Goal: Task Accomplishment & Management: Complete application form

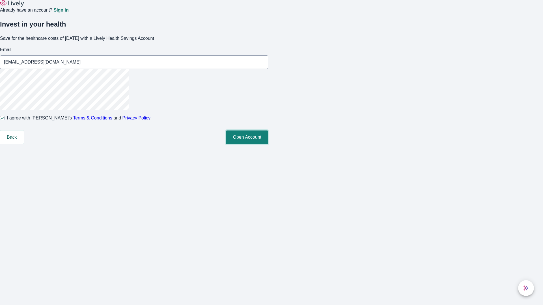
click at [268, 144] on button "Open Account" at bounding box center [247, 138] width 42 height 14
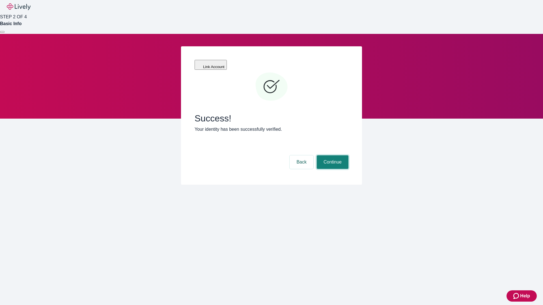
click at [332, 155] on button "Continue" at bounding box center [333, 162] width 32 height 14
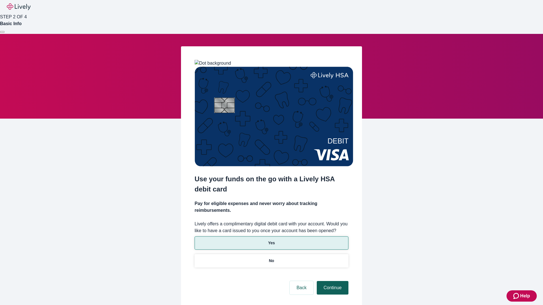
click at [271, 240] on p "Yes" at bounding box center [271, 243] width 7 height 6
click at [332, 281] on button "Continue" at bounding box center [333, 288] width 32 height 14
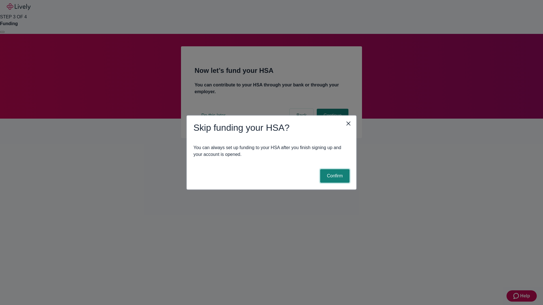
click at [334, 176] on button "Confirm" at bounding box center [334, 176] width 29 height 14
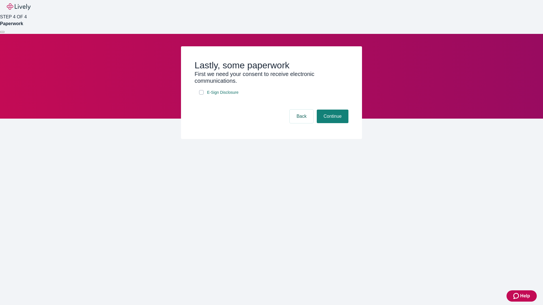
click at [201, 95] on input "E-Sign Disclosure" at bounding box center [201, 92] width 5 height 5
checkbox input "true"
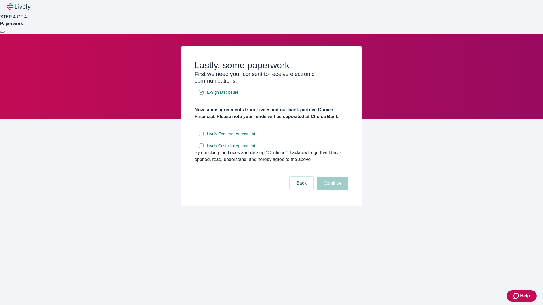
click at [201, 136] on input "Lively End User Agreement" at bounding box center [201, 134] width 5 height 5
checkbox input "true"
click at [201, 148] on input "Lively Custodial Agreement" at bounding box center [201, 146] width 5 height 5
checkbox input "true"
click at [332, 190] on button "Continue" at bounding box center [333, 184] width 32 height 14
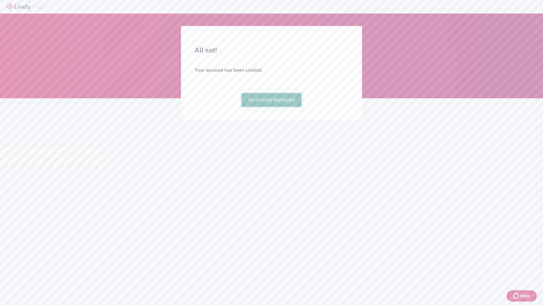
click at [271, 107] on link "Go to Lively dashboard" at bounding box center [271, 100] width 60 height 14
